Goal: Obtain resource: Obtain resource

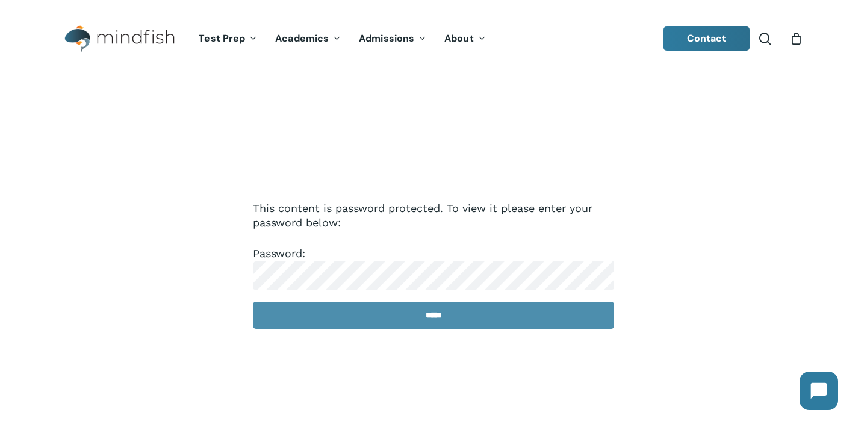
click at [423, 321] on input "*****" at bounding box center [433, 315] width 361 height 27
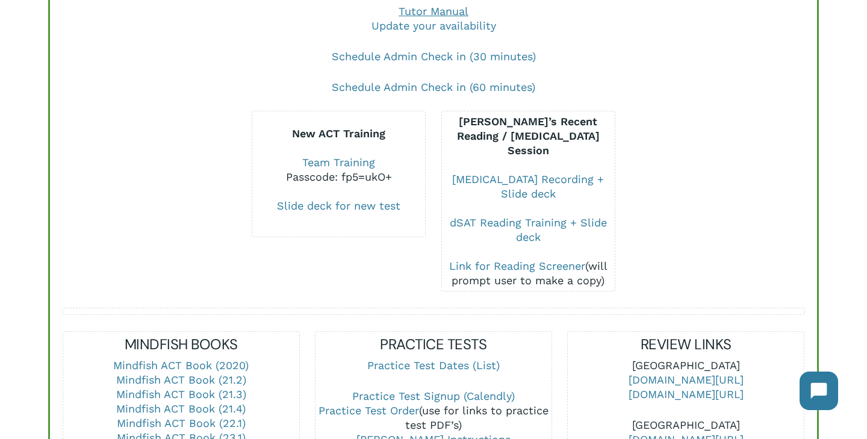
scroll to position [238, 0]
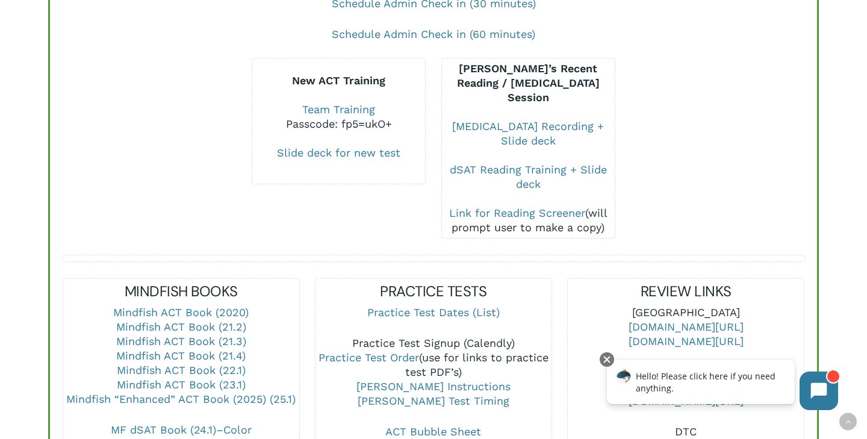
click at [438, 336] on link "Practice Test Signup (Calendly)" at bounding box center [433, 342] width 163 height 13
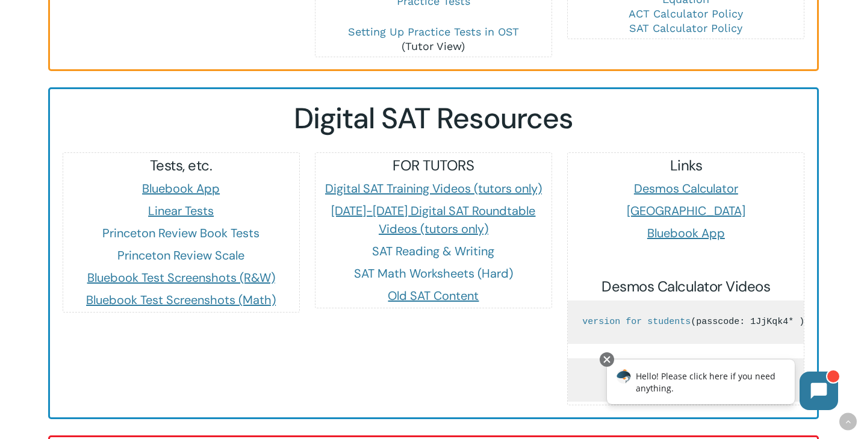
scroll to position [1118, 0]
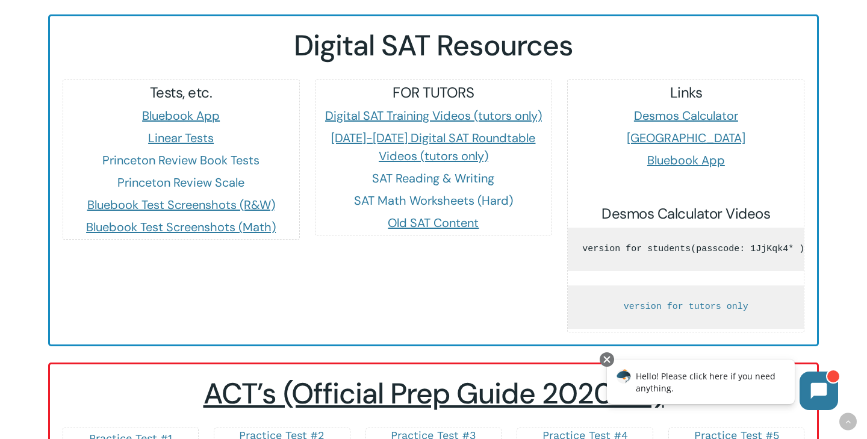
click at [690, 244] on link "version for students" at bounding box center [636, 249] width 108 height 10
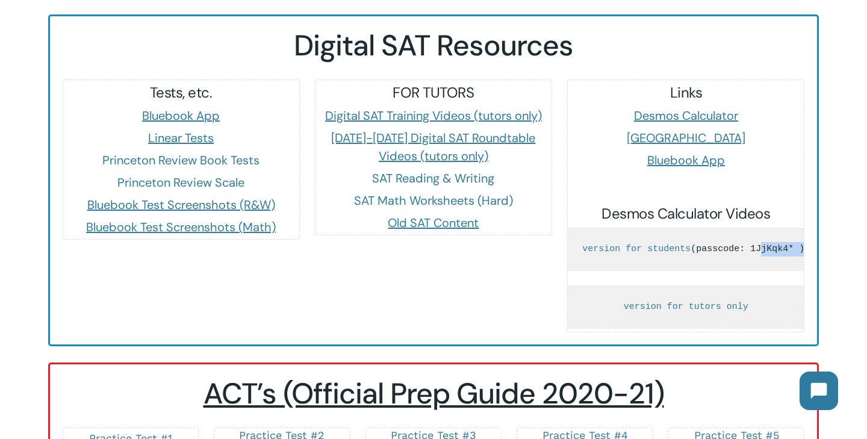
drag, startPoint x: 689, startPoint y: 251, endPoint x: 731, endPoint y: 253, distance: 42.8
click at [731, 253] on pre "version for students (passcode: 1JjKqk4* )" at bounding box center [686, 249] width 236 height 43
copy pre "1JjKqk4*"
